Goal: Task Accomplishment & Management: Manage account settings

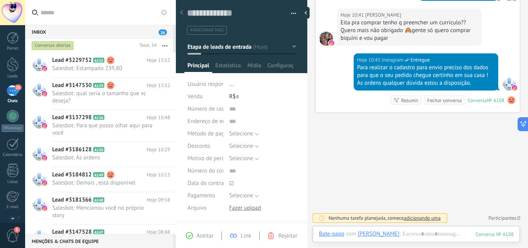
scroll to position [290, 0]
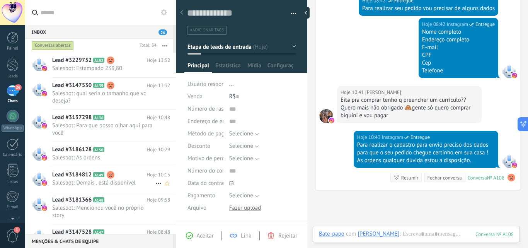
click at [137, 176] on h2 "Lead #3184812 A149" at bounding box center [99, 175] width 95 height 8
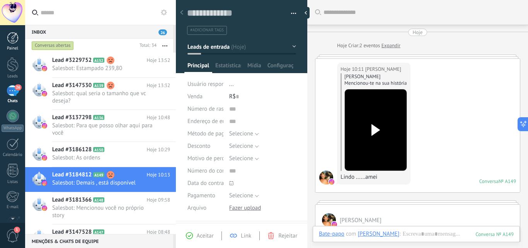
click at [15, 42] on div at bounding box center [13, 38] width 12 height 12
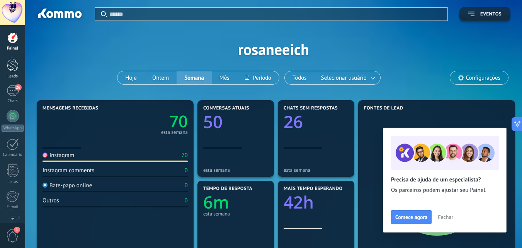
click at [3, 68] on link "Leads" at bounding box center [12, 68] width 25 height 22
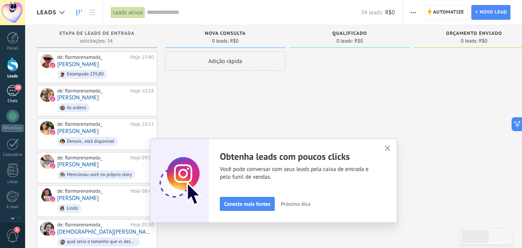
click at [15, 93] on div "26" at bounding box center [13, 90] width 12 height 11
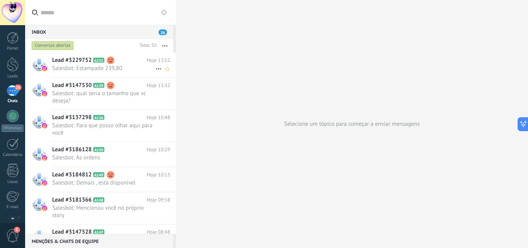
click at [109, 63] on use at bounding box center [111, 60] width 8 height 8
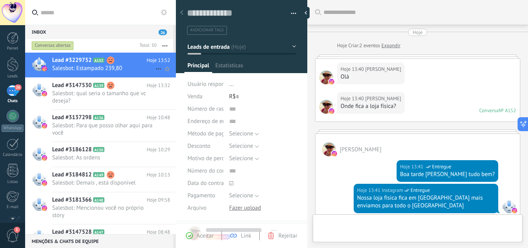
type textarea "**********"
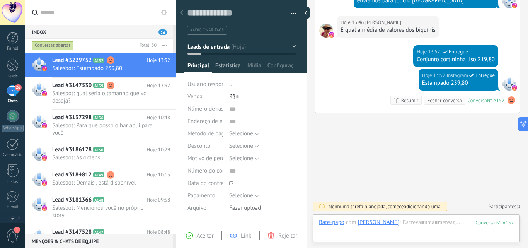
click at [224, 63] on span "Estatísticas" at bounding box center [228, 67] width 26 height 11
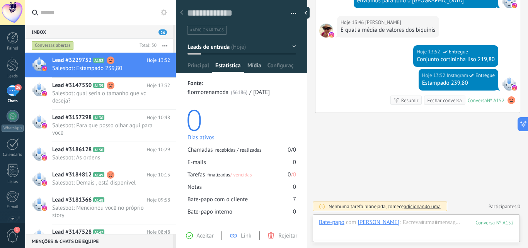
click at [247, 65] on div "Mídia" at bounding box center [254, 67] width 20 height 11
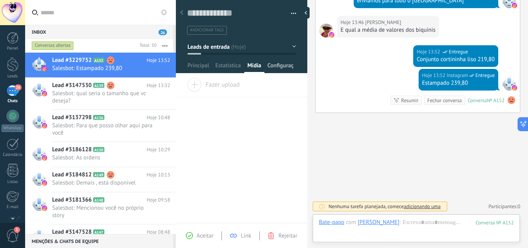
click at [274, 66] on span "Configurações" at bounding box center [280, 67] width 26 height 11
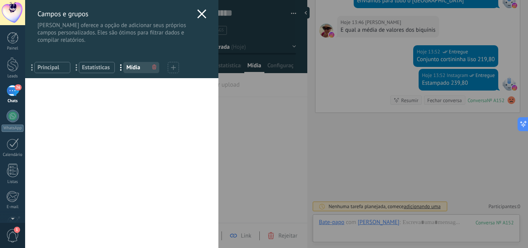
click at [202, 12] on icon at bounding box center [201, 13] width 9 height 9
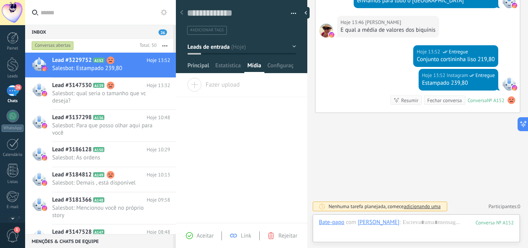
click at [197, 66] on span "Principal" at bounding box center [198, 67] width 22 height 11
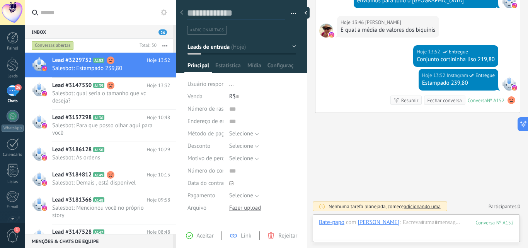
click at [215, 16] on textarea at bounding box center [236, 13] width 98 height 12
click at [243, 49] on button "Leads de entrada" at bounding box center [241, 47] width 109 height 14
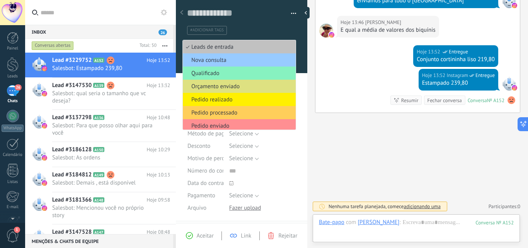
click at [250, 33] on ul "#adicionar tags" at bounding box center [240, 30] width 108 height 10
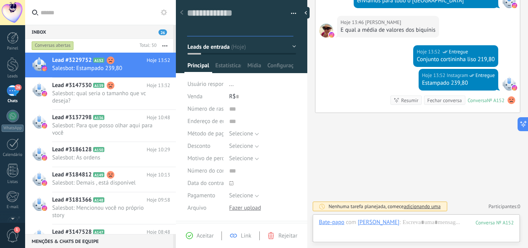
click at [182, 13] on icon at bounding box center [181, 12] width 3 height 5
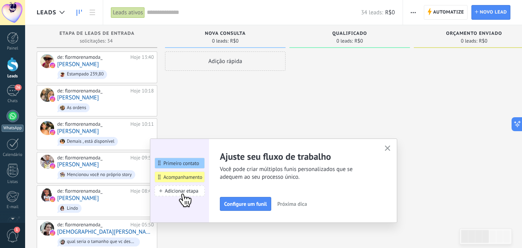
click at [17, 117] on div at bounding box center [13, 116] width 12 height 12
